Goal: Task Accomplishment & Management: Manage account settings

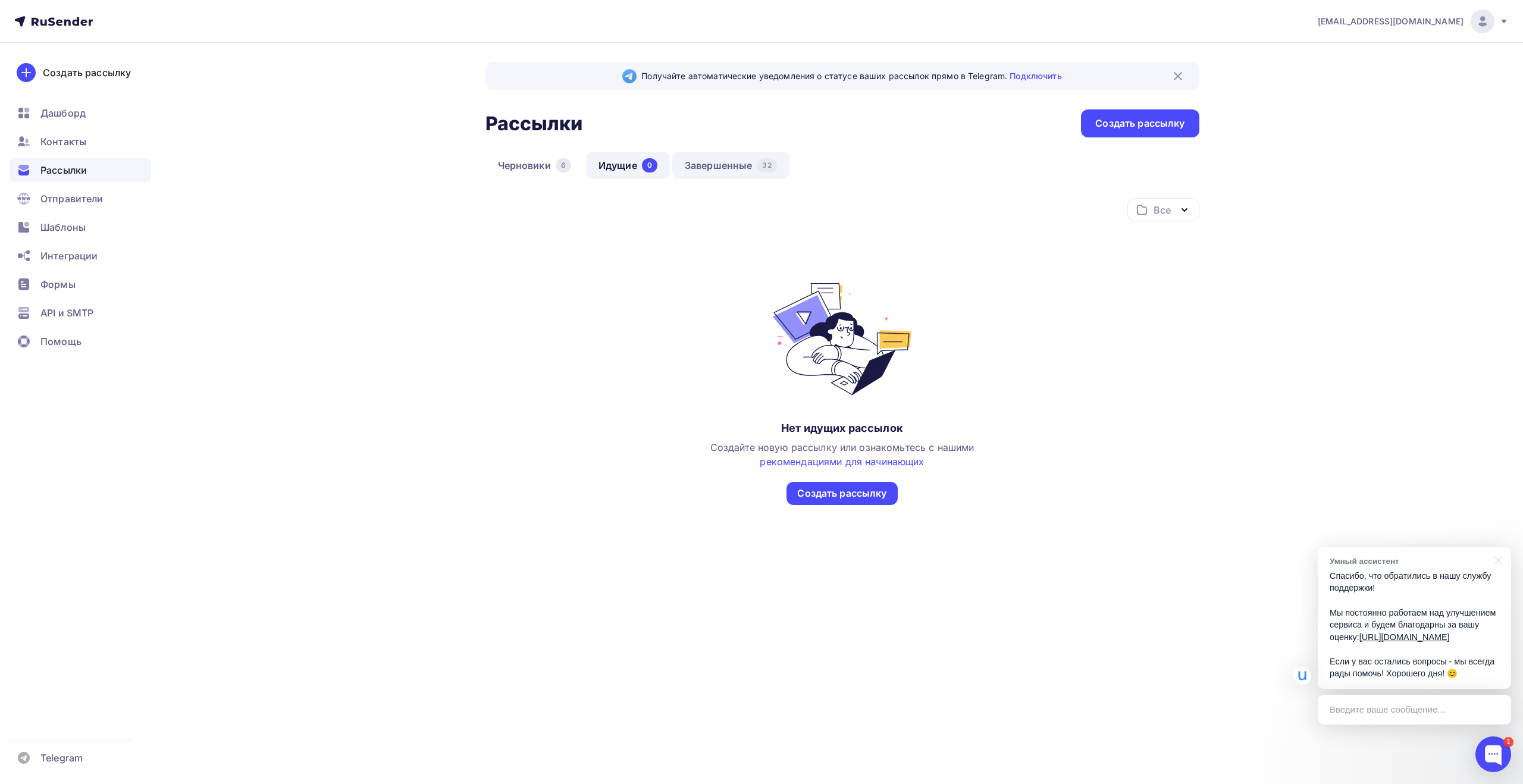
click at [730, 168] on link "Завершенные 32" at bounding box center [731, 165] width 117 height 28
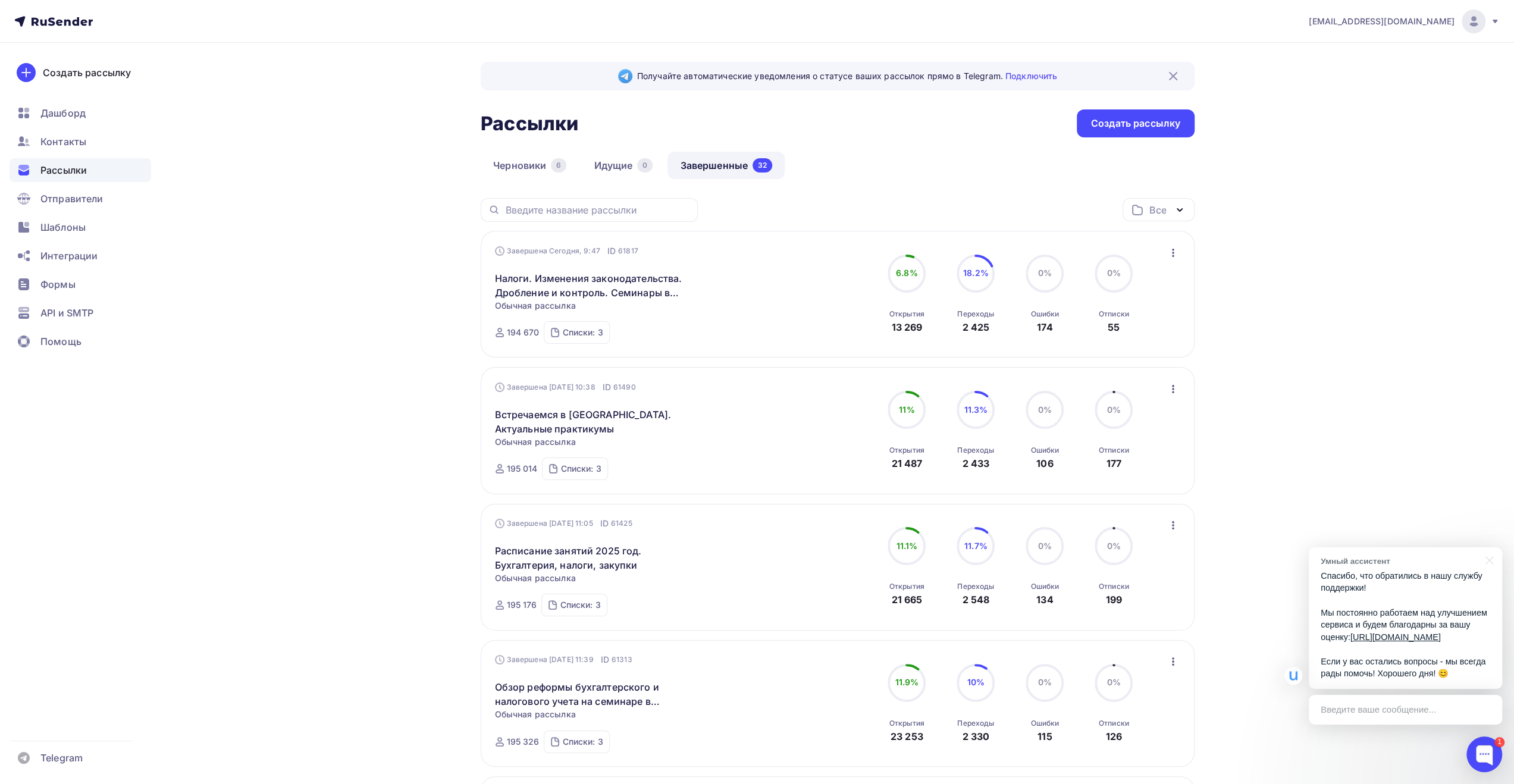
click at [887, 152] on div "Черновики 6 Идущие 0 Завершенные 32" at bounding box center [838, 175] width 714 height 47
click at [887, 169] on div "Черновики 6 Идущие 0 Завершенные 32" at bounding box center [838, 175] width 714 height 47
click at [900, 159] on div "Черновики 6 Идущие 0 Завершенные 32" at bounding box center [838, 175] width 714 height 47
click at [896, 183] on div "Черновики 6 Идущие 0 Завершенные 32" at bounding box center [838, 175] width 714 height 47
click at [884, 170] on div "Черновики 6 Идущие 0 Завершенные 32" at bounding box center [838, 175] width 714 height 47
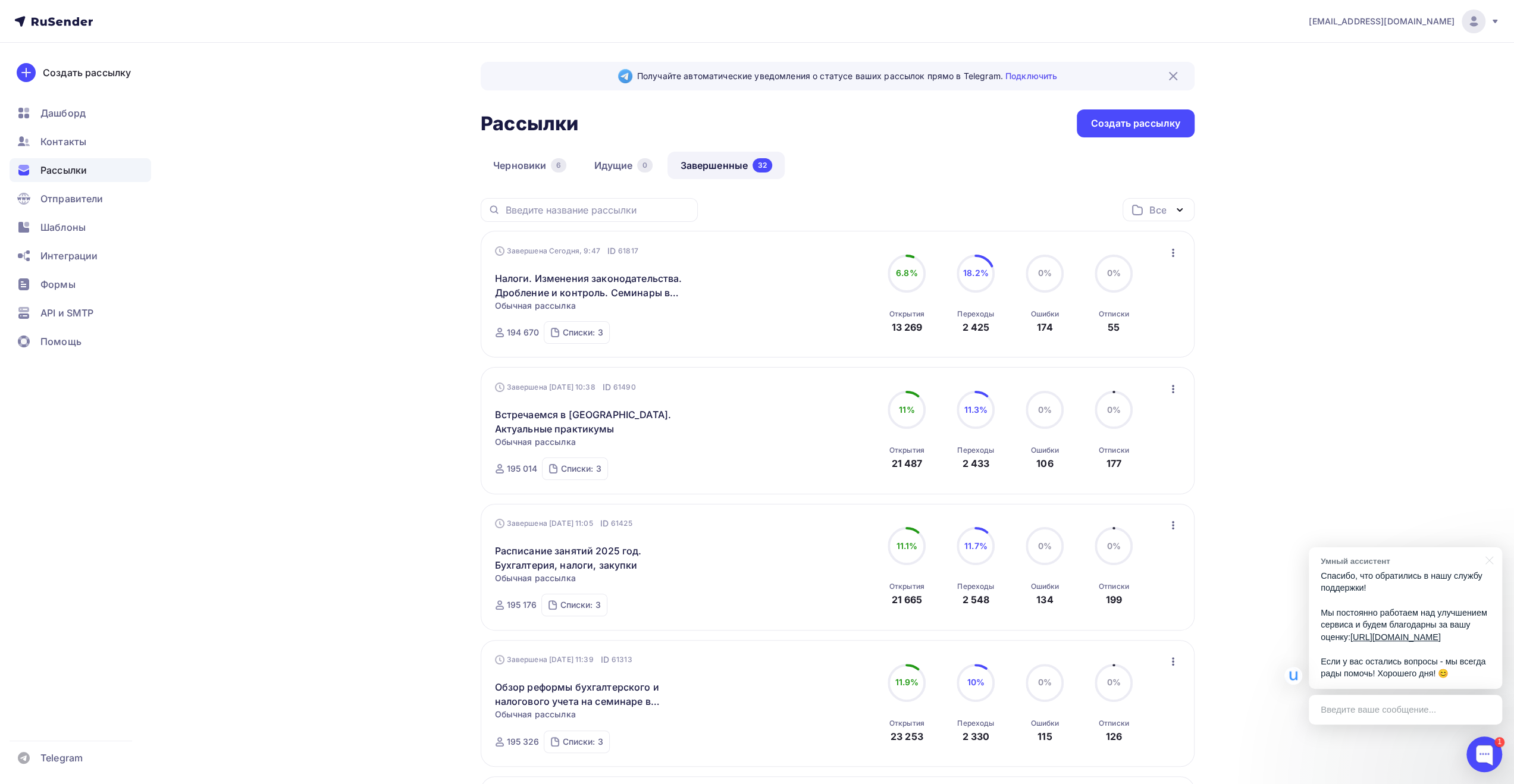
click at [1460, 28] on div "[EMAIL_ADDRESS][DOMAIN_NAME]" at bounding box center [1404, 21] width 191 height 24
drag, startPoint x: 1333, startPoint y: 108, endPoint x: 1362, endPoint y: 93, distance: 32.6
click at [1333, 108] on span "Выйти" at bounding box center [1337, 109] width 31 height 14
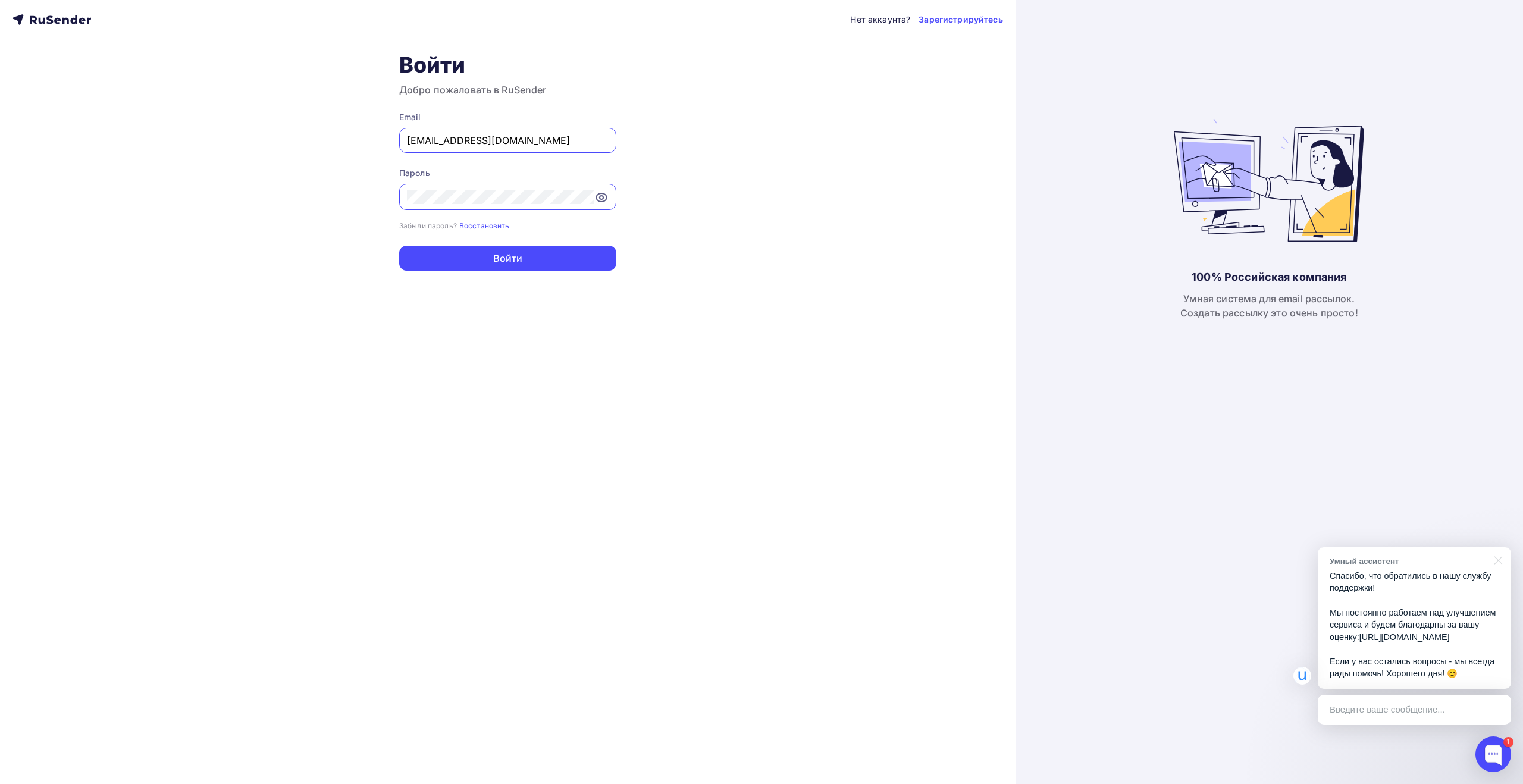
click at [550, 142] on input "[EMAIL_ADDRESS][DOMAIN_NAME]" at bounding box center [508, 140] width 202 height 14
type input "[EMAIL_ADDRESS][DOMAIN_NAME]"
click at [521, 254] on button "Войти" at bounding box center [508, 258] width 217 height 25
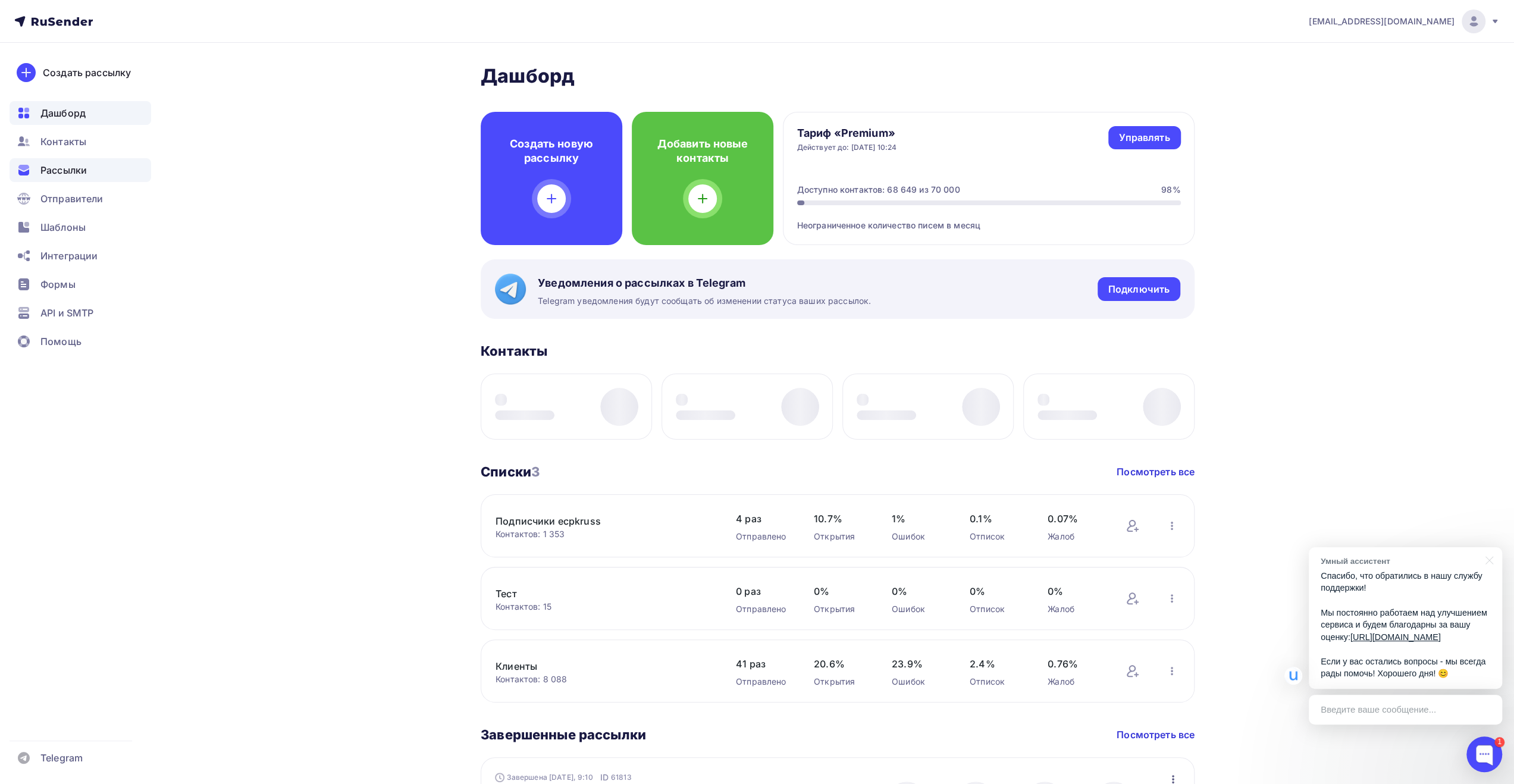
click at [78, 169] on span "Рассылки" at bounding box center [63, 170] width 47 height 14
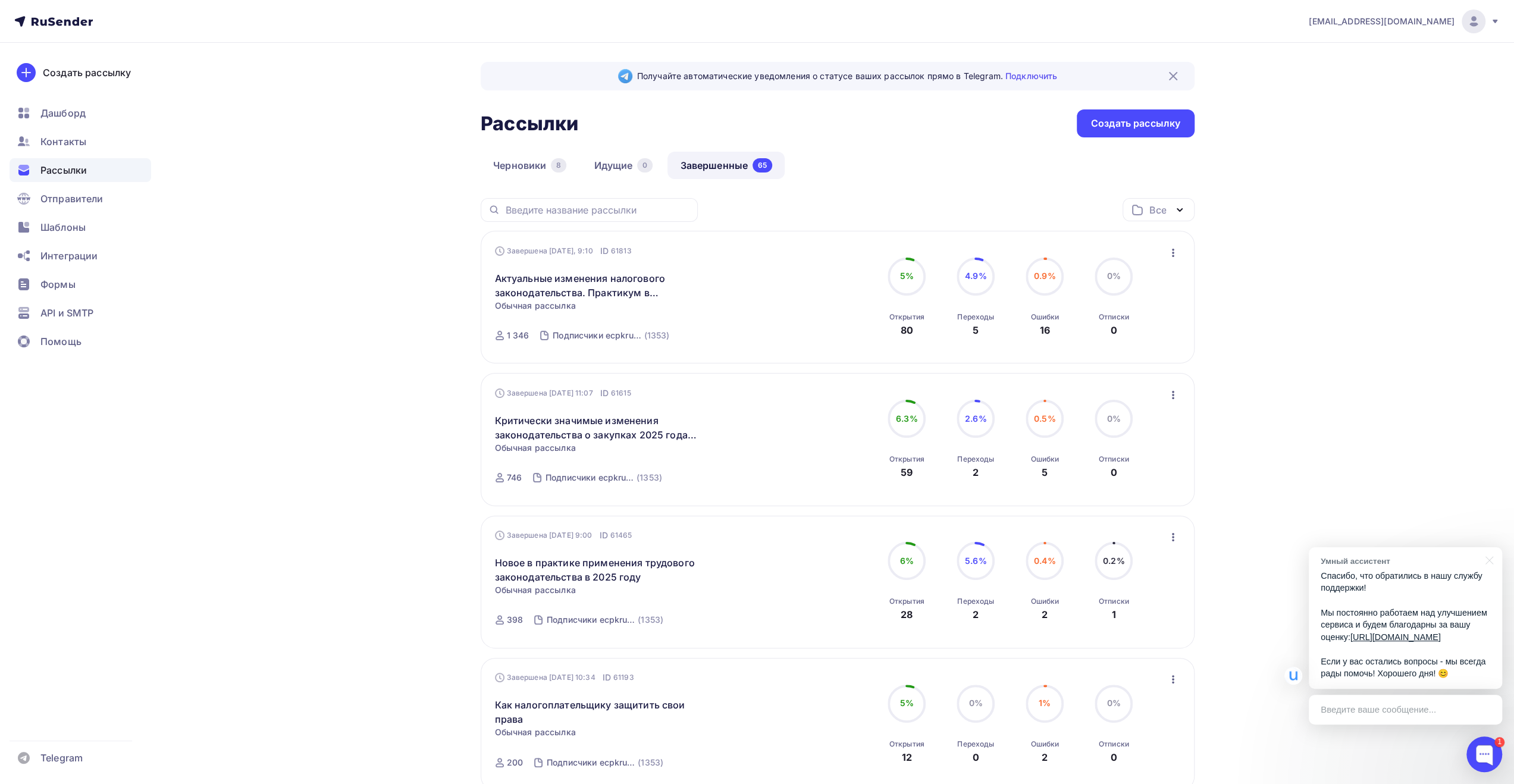
click at [1494, 547] on div at bounding box center [1487, 559] width 30 height 24
